Goal: Transaction & Acquisition: Purchase product/service

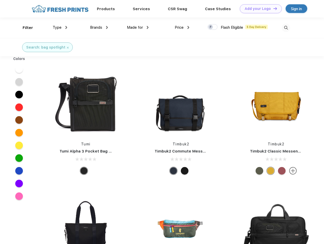
click at [259, 9] on link "Add your Logo Design Tool" at bounding box center [261, 8] width 42 height 9
click at [0, 0] on div "Design Tool" at bounding box center [0, 0] width 0 height 0
click at [273, 8] on link "Add your Logo Design Tool" at bounding box center [261, 8] width 42 height 9
click at [24, 28] on div "Filter" at bounding box center [28, 28] width 10 height 6
click at [60, 27] on span "Type" at bounding box center [57, 27] width 9 height 5
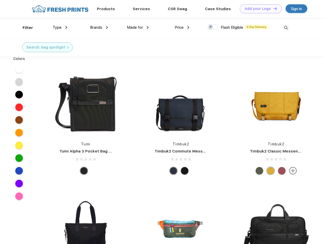
click at [99, 27] on span "Brands" at bounding box center [96, 27] width 12 height 5
click at [138, 27] on span "Made for" at bounding box center [135, 27] width 16 height 5
click at [182, 27] on span "Price" at bounding box center [179, 27] width 9 height 5
click at [212, 27] on div at bounding box center [212, 27] width 10 height 6
click at [211, 27] on input "checkbox" at bounding box center [208, 25] width 3 height 3
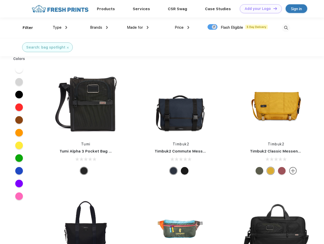
click at [286, 28] on img at bounding box center [286, 28] width 8 height 8
